Goal: Transaction & Acquisition: Purchase product/service

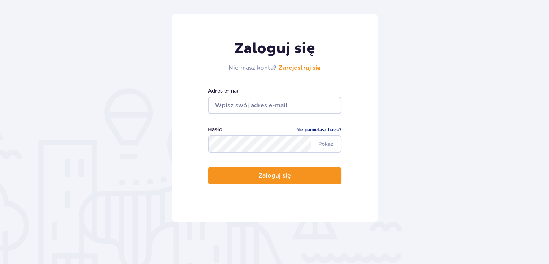
click at [268, 99] on input "email" at bounding box center [275, 104] width 134 height 17
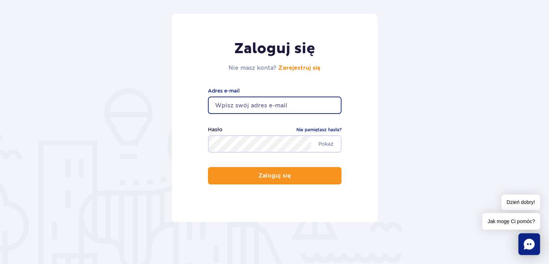
type input "[EMAIL_ADDRESS][PERSON_NAME][DOMAIN_NAME]"
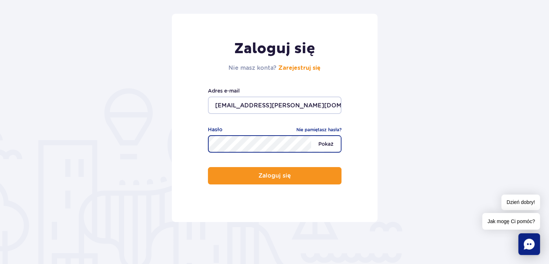
click at [208, 167] on button "Zaloguj się" at bounding box center [275, 175] width 134 height 17
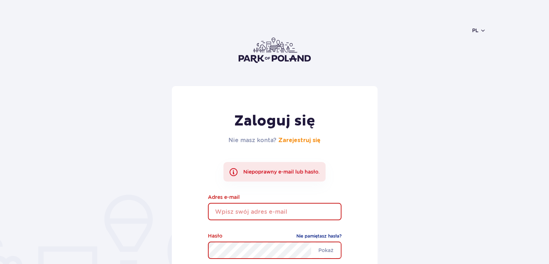
scroll to position [108, 0]
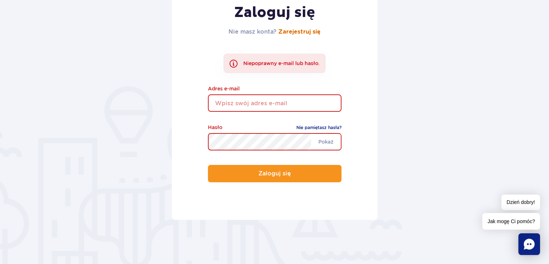
click at [303, 31] on link "Zarejestruj się" at bounding box center [300, 32] width 42 height 6
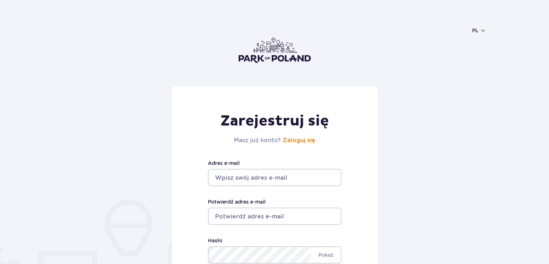
click at [282, 180] on input "Adres e-mail" at bounding box center [275, 177] width 134 height 17
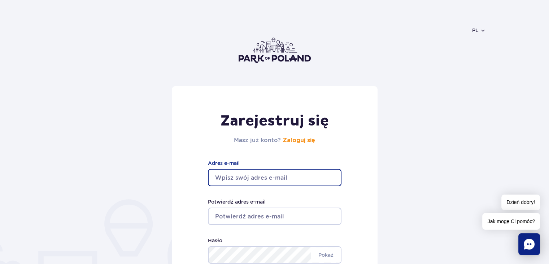
type input "[EMAIL_ADDRESS][PERSON_NAME][DOMAIN_NAME]"
type input "bartosz.lopalo@gmail.com"
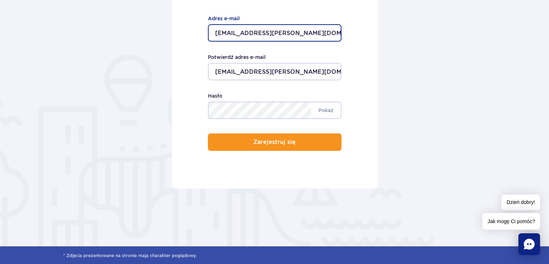
click at [251, 110] on div "Minimum 8 znaków. Pokaż Hasło" at bounding box center [275, 105] width 134 height 27
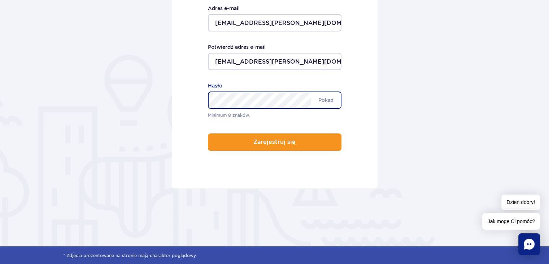
click at [208, 133] on button "Zarejestruj się" at bounding box center [275, 141] width 134 height 17
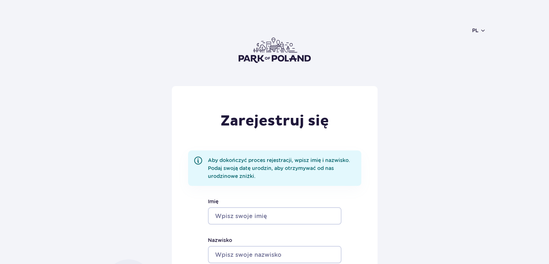
scroll to position [108, 0]
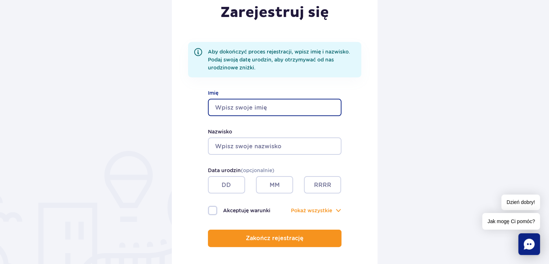
click at [283, 106] on input "Imię" at bounding box center [275, 107] width 134 height 17
type input "Bartosz"
type input "Łopało"
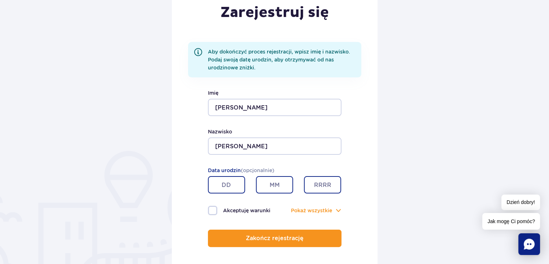
click at [230, 186] on input "text" at bounding box center [226, 184] width 37 height 17
type input "20"
click at [280, 186] on input "text" at bounding box center [274, 184] width 37 height 17
type input "10"
click at [324, 180] on input "text" at bounding box center [322, 184] width 37 height 17
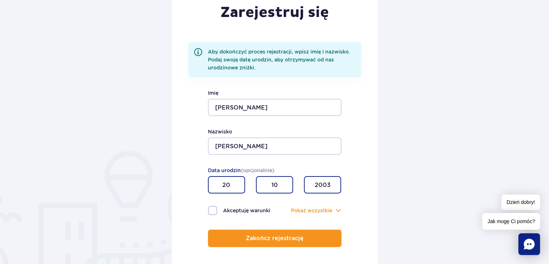
type input "2003"
click at [218, 210] on label "Akceptuję warunki" at bounding box center [241, 210] width 67 height 9
click at [216, 207] on input "Akceptuję warunki" at bounding box center [212, 206] width 8 height 1
checkbox input "true"
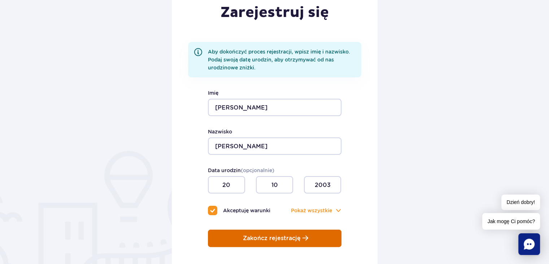
click at [289, 242] on button "Zakończ rejestrację" at bounding box center [275, 237] width 134 height 17
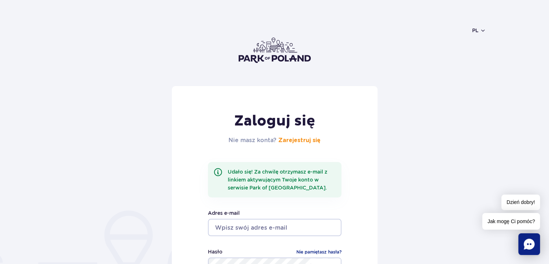
scroll to position [108, 0]
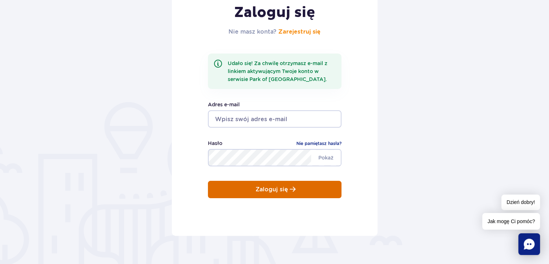
type input "[EMAIL_ADDRESS][PERSON_NAME][DOMAIN_NAME]"
click at [267, 187] on p "Zaloguj się" at bounding box center [272, 189] width 33 height 7
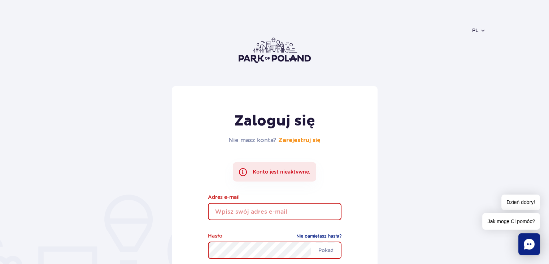
scroll to position [144, 0]
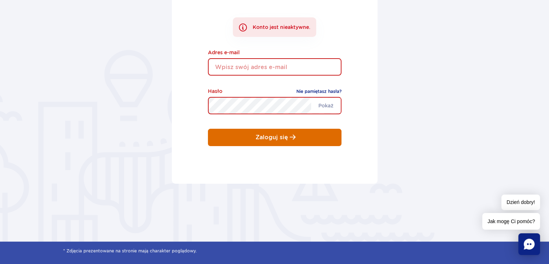
type input "[EMAIL_ADDRESS][PERSON_NAME][DOMAIN_NAME]"
click at [298, 140] on button "Zaloguj się" at bounding box center [275, 137] width 134 height 17
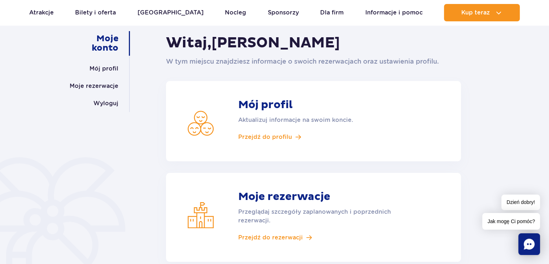
scroll to position [144, 0]
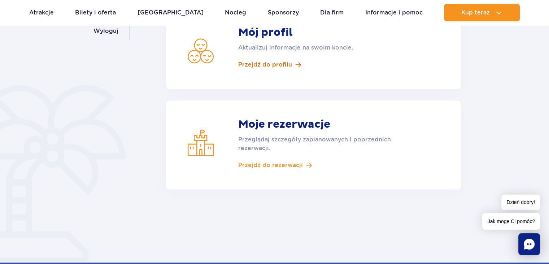
click at [275, 66] on span "Przejdź do profilu" at bounding box center [265, 65] width 54 height 8
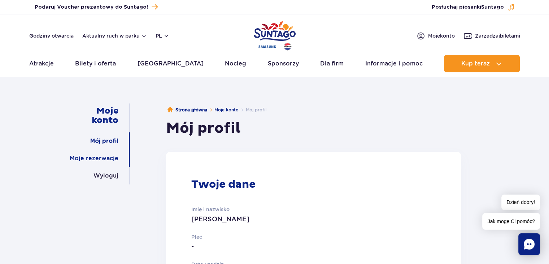
click at [103, 155] on link "Moje rezerwacje" at bounding box center [94, 158] width 49 height 17
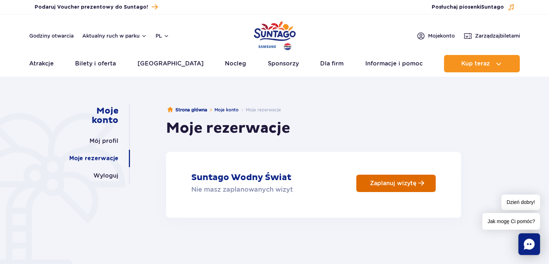
click at [384, 182] on p "Zaplanuj wizytę" at bounding box center [393, 183] width 47 height 7
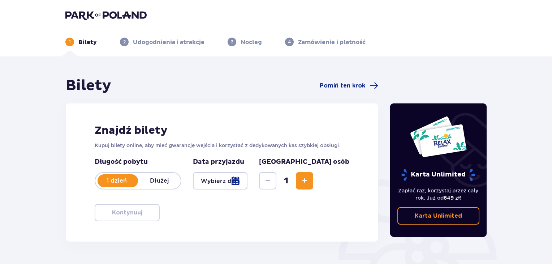
scroll to position [104, 0]
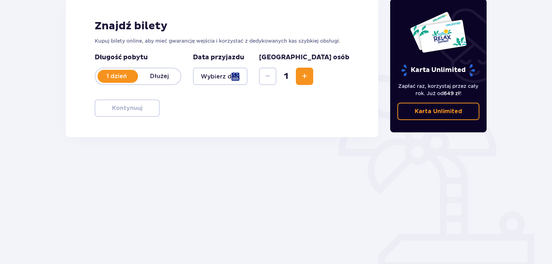
click at [313, 76] on button "Increase" at bounding box center [304, 76] width 17 height 17
click at [247, 76] on div at bounding box center [220, 76] width 55 height 17
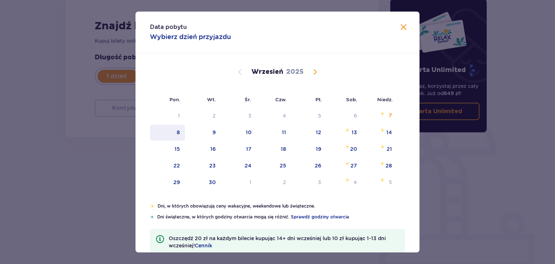
click at [178, 134] on div "8" at bounding box center [178, 132] width 3 height 7
type input "08.09.25"
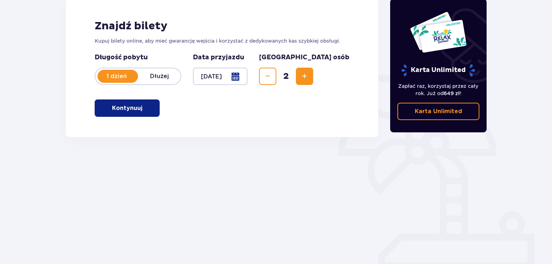
click at [121, 105] on p "Kontynuuj" at bounding box center [127, 108] width 30 height 8
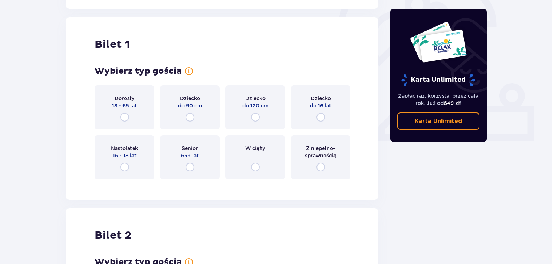
scroll to position [241, 0]
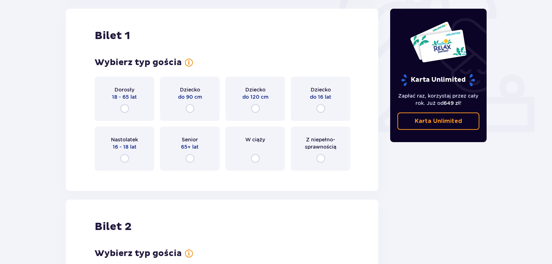
click at [132, 109] on div "Dorosły 18 - 65 lat" at bounding box center [125, 99] width 60 height 44
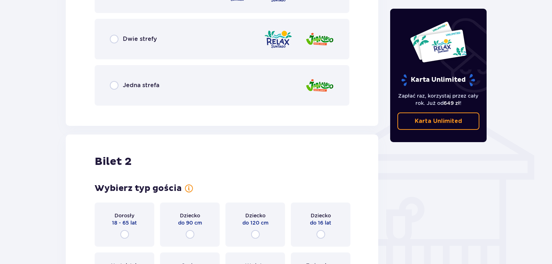
scroll to position [526, 0]
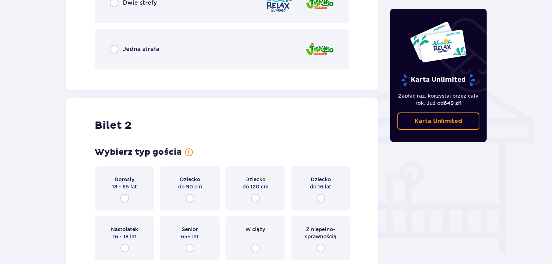
click at [123, 191] on div "Dorosły 18 - 65 lat" at bounding box center [125, 188] width 60 height 44
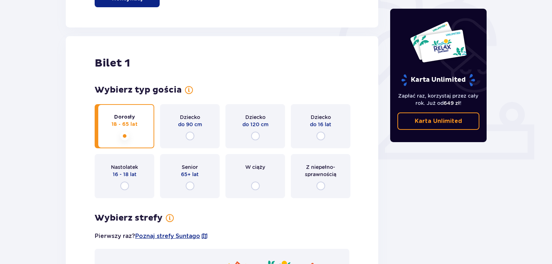
scroll to position [394, 0]
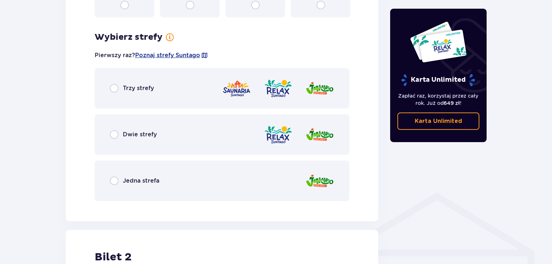
click at [184, 83] on div "Trzy strefy" at bounding box center [222, 88] width 255 height 40
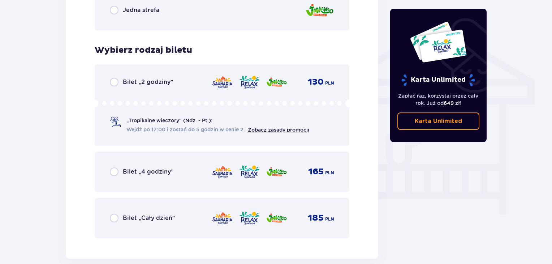
scroll to position [457, 0]
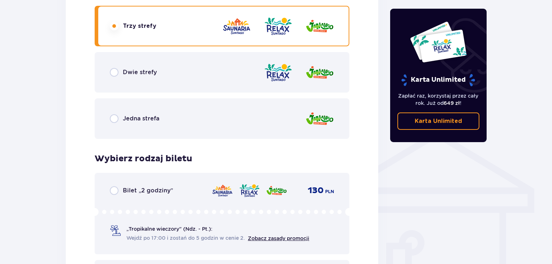
click at [153, 79] on div "Dwie strefy" at bounding box center [222, 72] width 255 height 40
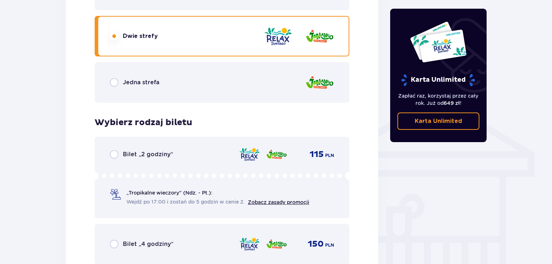
scroll to position [420, 0]
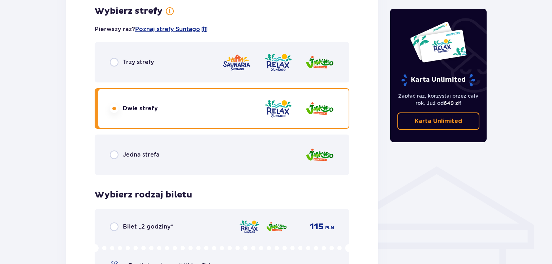
click at [188, 64] on div "Trzy strefy" at bounding box center [222, 62] width 255 height 40
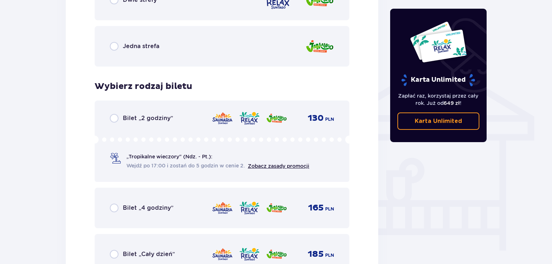
scroll to position [601, 0]
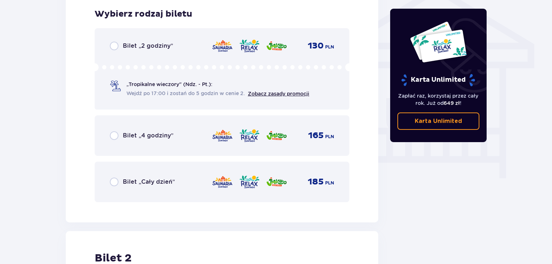
click at [201, 190] on div "Bilet „Cały dzień” 185 PLN" at bounding box center [222, 181] width 255 height 40
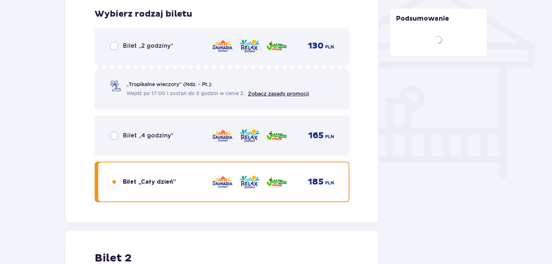
scroll to position [823, 0]
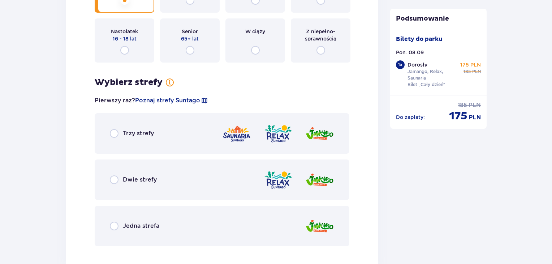
click at [166, 134] on div "Trzy strefy" at bounding box center [222, 133] width 255 height 40
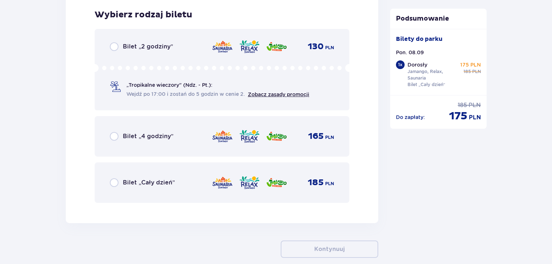
scroll to position [1183, 0]
click at [170, 182] on p "Bilet „Cały dzień”" at bounding box center [149, 182] width 52 height 8
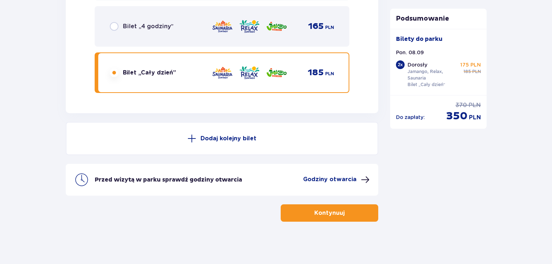
scroll to position [1293, 0]
drag, startPoint x: 240, startPoint y: 172, endPoint x: 470, endPoint y: 178, distance: 230.2
click at [351, 178] on p "Godziny otwarcia" at bounding box center [329, 179] width 53 height 8
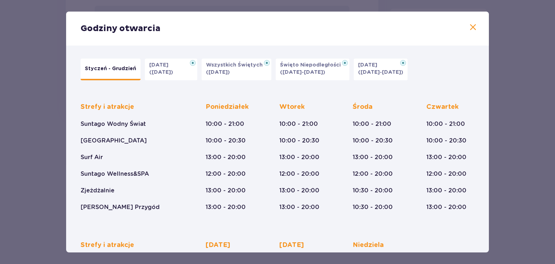
click at [471, 25] on span at bounding box center [473, 27] width 9 height 9
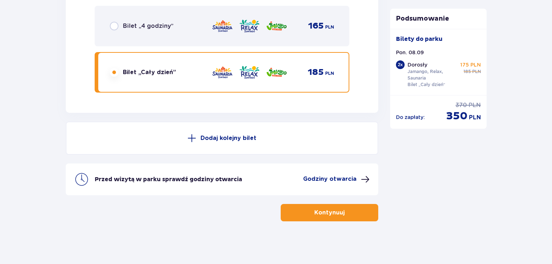
drag, startPoint x: 351, startPoint y: 212, endPoint x: 446, endPoint y: 118, distance: 133.3
click at [351, 213] on button "Kontynuuj" at bounding box center [330, 212] width 98 height 17
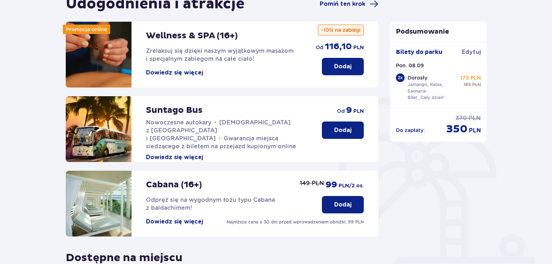
scroll to position [46, 0]
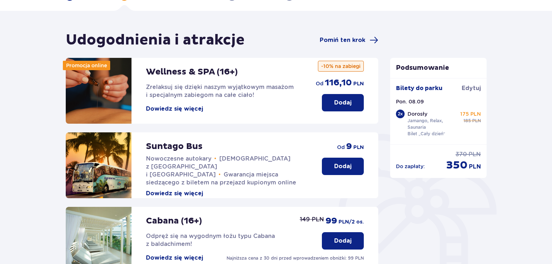
click at [356, 171] on button "Dodaj" at bounding box center [343, 166] width 42 height 17
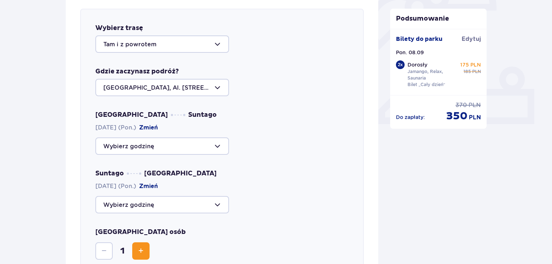
scroll to position [285, 0]
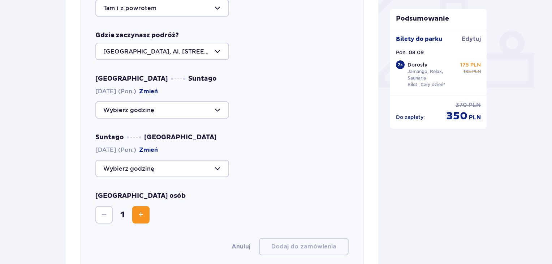
click at [168, 107] on div at bounding box center [162, 109] width 134 height 17
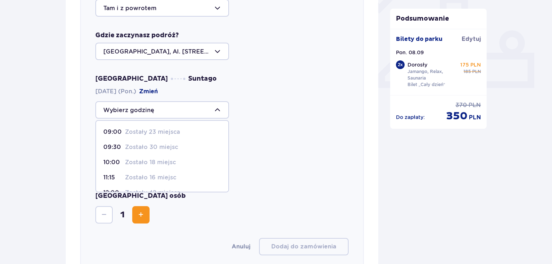
scroll to position [36, 0]
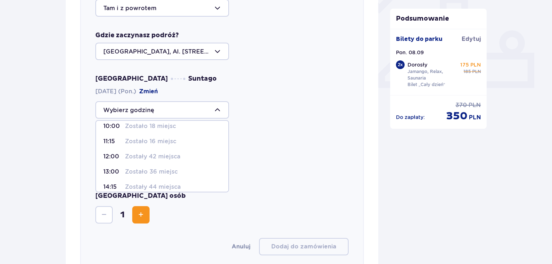
click at [124, 140] on div "11:15 Zostało 16 miejsc" at bounding box center [162, 141] width 118 height 8
type input "11:15"
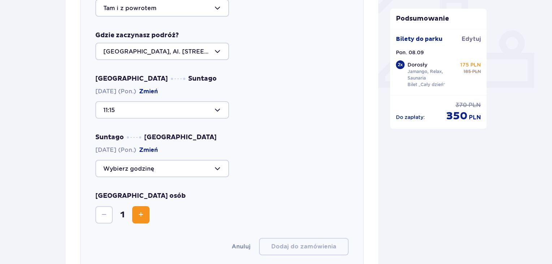
click at [195, 173] on div at bounding box center [162, 168] width 134 height 17
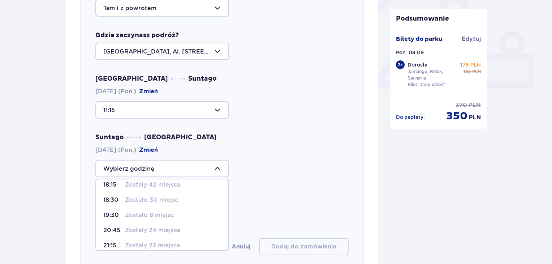
click at [134, 216] on p "Zostało 8 miejsc" at bounding box center [149, 215] width 49 height 8
type input "19:30"
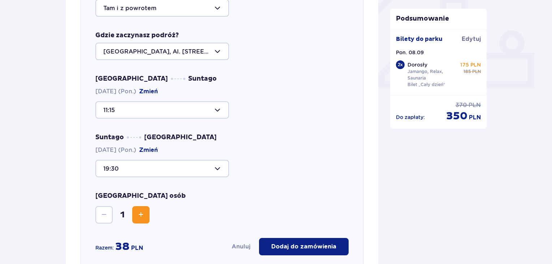
click at [144, 214] on span "Increase" at bounding box center [141, 214] width 9 height 9
click at [300, 247] on p "Dodaj do zamówienia" at bounding box center [303, 246] width 65 height 8
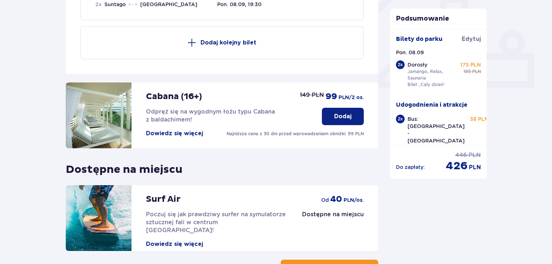
scroll to position [341, 0]
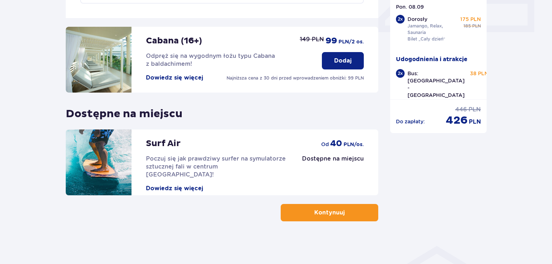
click at [328, 217] on button "Kontynuuj" at bounding box center [330, 212] width 98 height 17
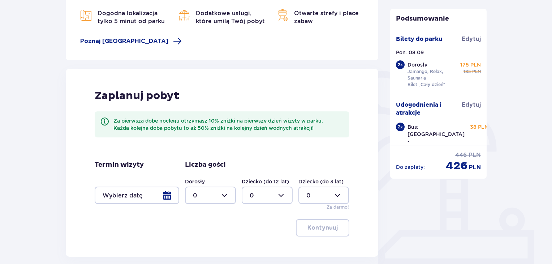
scroll to position [171, 0]
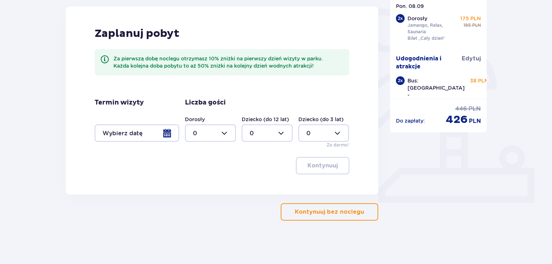
click at [334, 204] on button "Kontynuuj bez noclegu" at bounding box center [330, 211] width 98 height 17
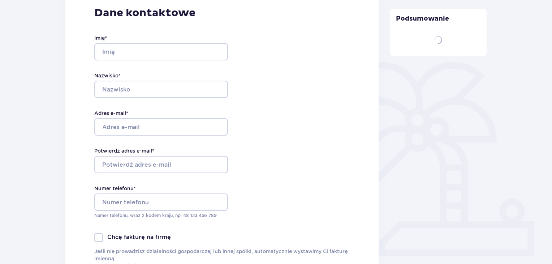
type input "Bartosz"
type input "Łopało"
type input "[EMAIL_ADDRESS][PERSON_NAME][DOMAIN_NAME]"
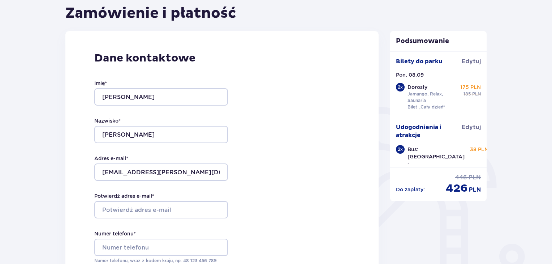
scroll to position [144, 0]
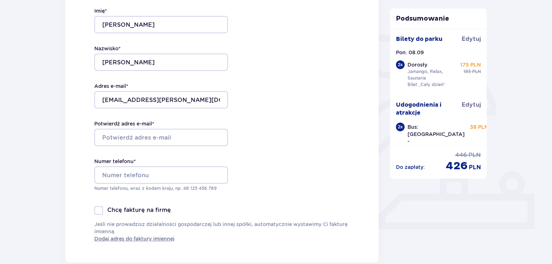
click at [185, 126] on div "Potwierdź adres e-mail *" at bounding box center [161, 133] width 134 height 26
click at [187, 138] on input "Potwierdź adres e-mail *" at bounding box center [161, 137] width 134 height 17
type input "[EMAIL_ADDRESS][PERSON_NAME][DOMAIN_NAME]"
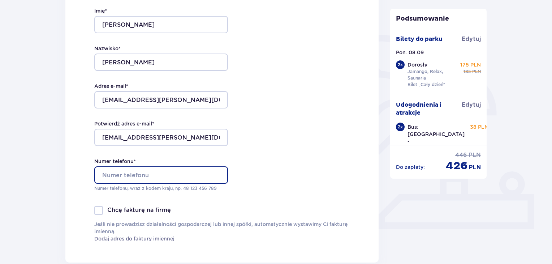
type input "512573095"
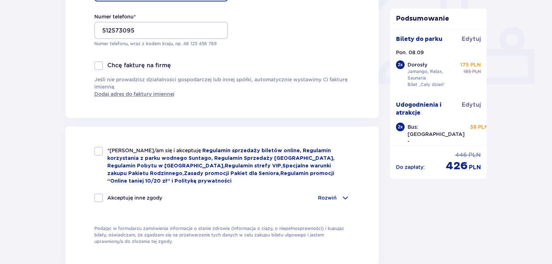
scroll to position [325, 0]
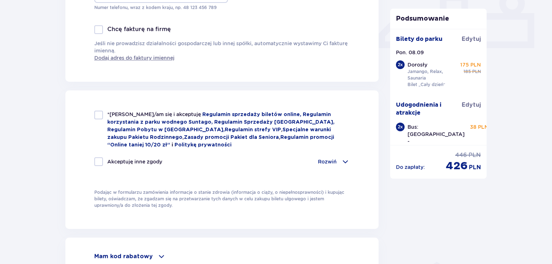
click at [131, 115] on span "*Zapoznałem/am się i akceptuję" at bounding box center [154, 114] width 95 height 6
checkbox input "true"
click at [338, 160] on div "Rozwiń" at bounding box center [334, 161] width 32 height 9
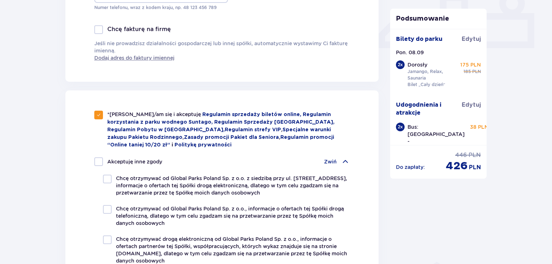
scroll to position [361, 0]
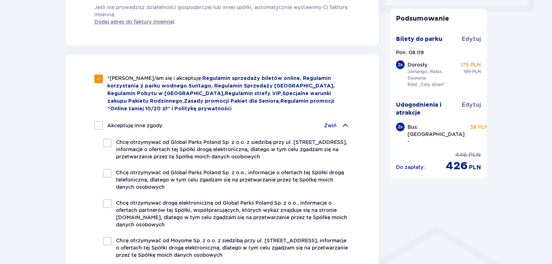
click at [331, 128] on div "Akceptuję inne zgody Zwiń Chcę otrzymywać od Global Parks Poland Sp. z o.o. z s…" at bounding box center [221, 223] width 255 height 205
click at [334, 122] on p "Zwiń" at bounding box center [330, 125] width 13 height 7
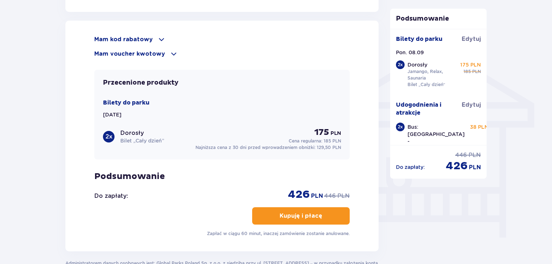
scroll to position [578, 0]
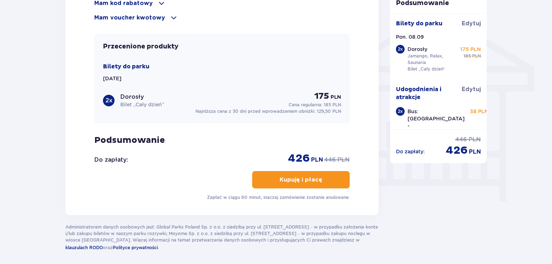
click at [328, 181] on button "Kupuję i płacę" at bounding box center [301, 179] width 98 height 17
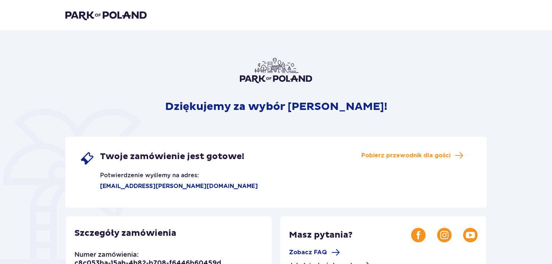
scroll to position [36, 0]
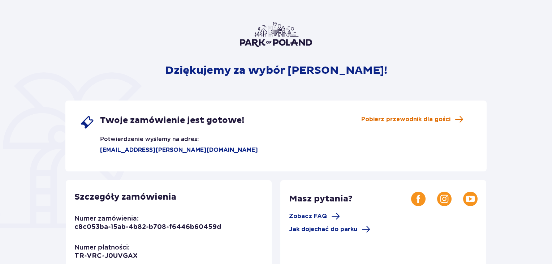
click at [445, 121] on span "Pobierz przewodnik dla gości" at bounding box center [405, 119] width 89 height 8
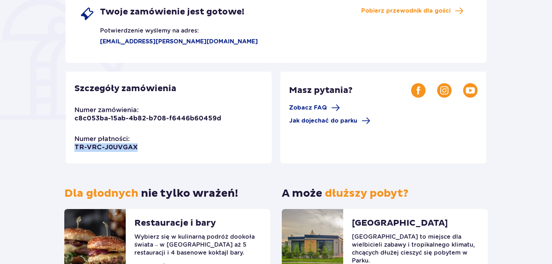
drag, startPoint x: 76, startPoint y: 146, endPoint x: 144, endPoint y: 155, distance: 69.5
click at [144, 155] on div "Szczegóły zamówienia Numer zamówienia: c8c053ba-15ab-4b82-b708-f6446b60459d Num…" at bounding box center [169, 118] width 206 height 92
copy p "TR-VRC-J0UVGAX"
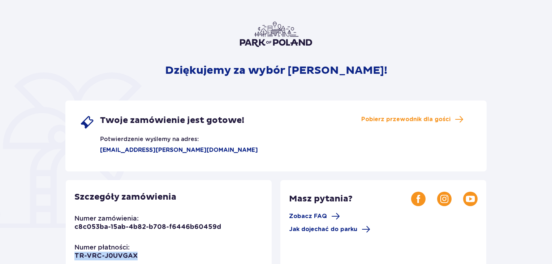
scroll to position [0, 0]
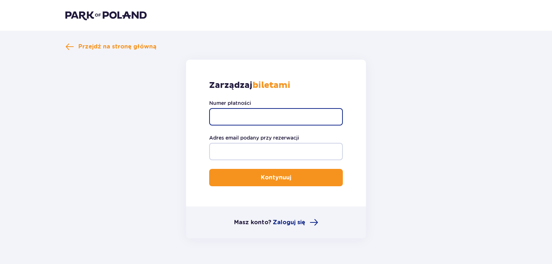
click at [266, 118] on input "Numer płatności" at bounding box center [276, 116] width 134 height 17
paste input "TR-VRC-J0UVGAX"
type input "TR-VRC-J0UVGAX"
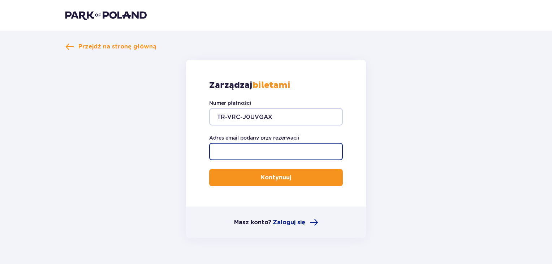
click at [255, 146] on input "Adres email podany przy rezerwacji" at bounding box center [276, 151] width 134 height 17
type input "[EMAIL_ADDRESS][PERSON_NAME][DOMAIN_NAME]"
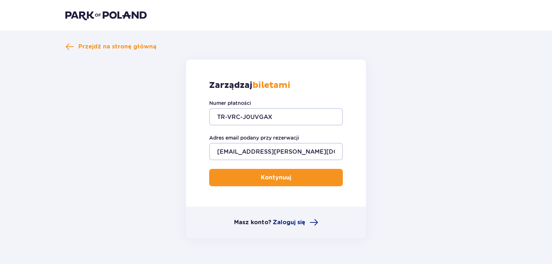
click at [272, 173] on p "Kontynuuj" at bounding box center [276, 177] width 30 height 8
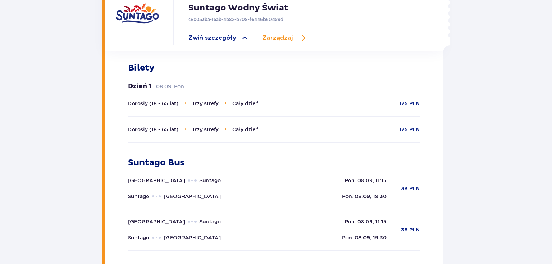
scroll to position [181, 0]
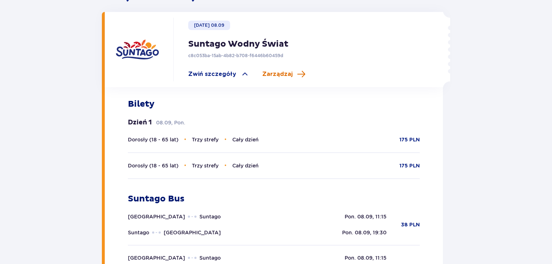
click at [285, 76] on span "Zarządzaj" at bounding box center [277, 74] width 30 height 8
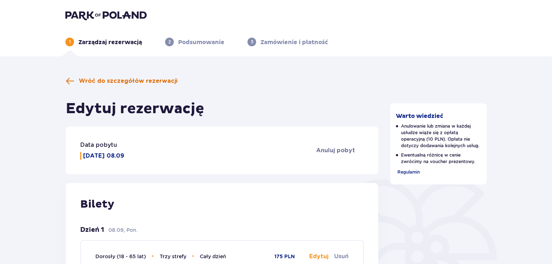
click at [109, 81] on span "Wróć do szczegółów rezerwacji" at bounding box center [128, 81] width 99 height 8
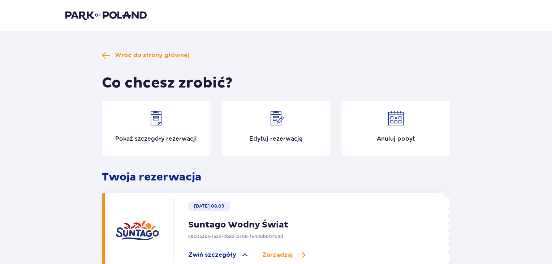
click at [185, 128] on div "Pokaż szczegóły rezerwacji" at bounding box center [156, 128] width 109 height 55
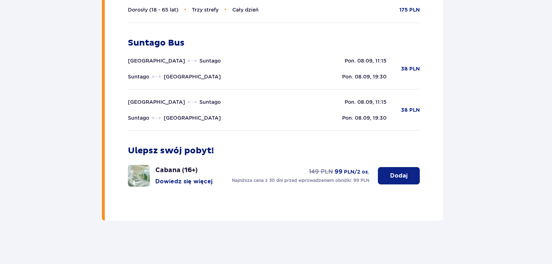
scroll to position [192, 0]
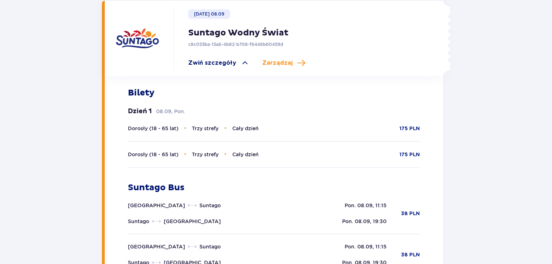
click at [223, 63] on span "Zwiń szczegóły" at bounding box center [212, 63] width 48 height 8
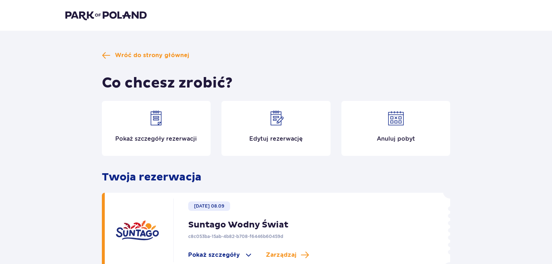
scroll to position [47, 0]
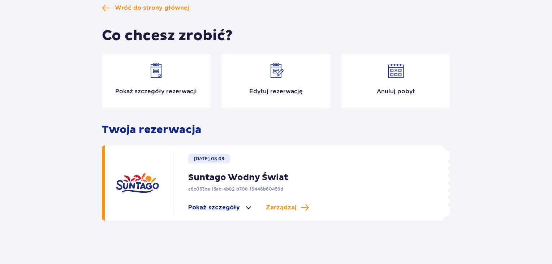
click at [151, 68] on img at bounding box center [155, 70] width 17 height 17
click at [244, 205] on span at bounding box center [248, 207] width 9 height 9
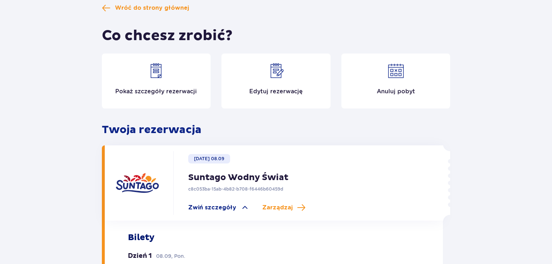
scroll to position [0, 0]
